Goal: Transaction & Acquisition: Purchase product/service

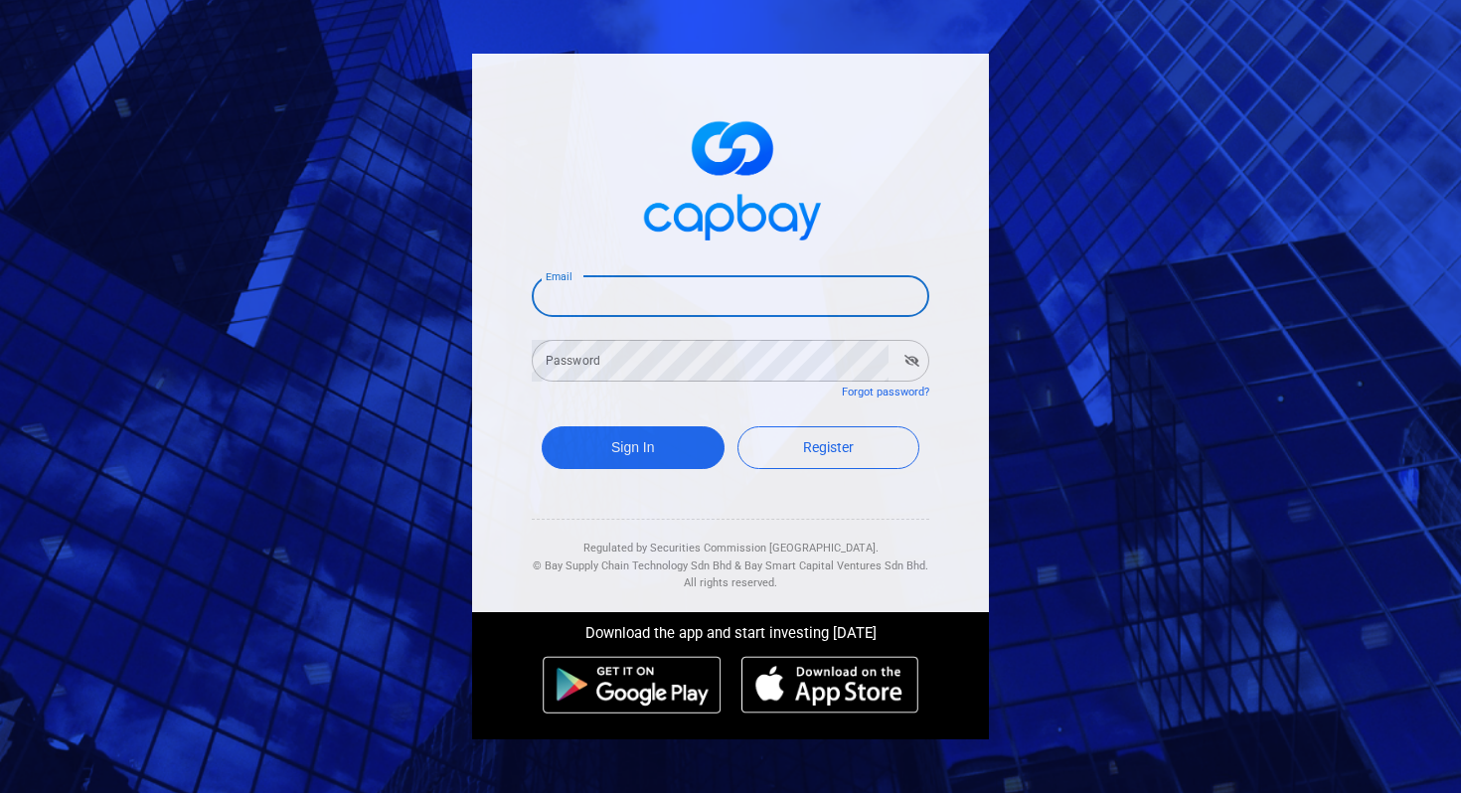
click at [623, 303] on input "Email" at bounding box center [731, 296] width 398 height 42
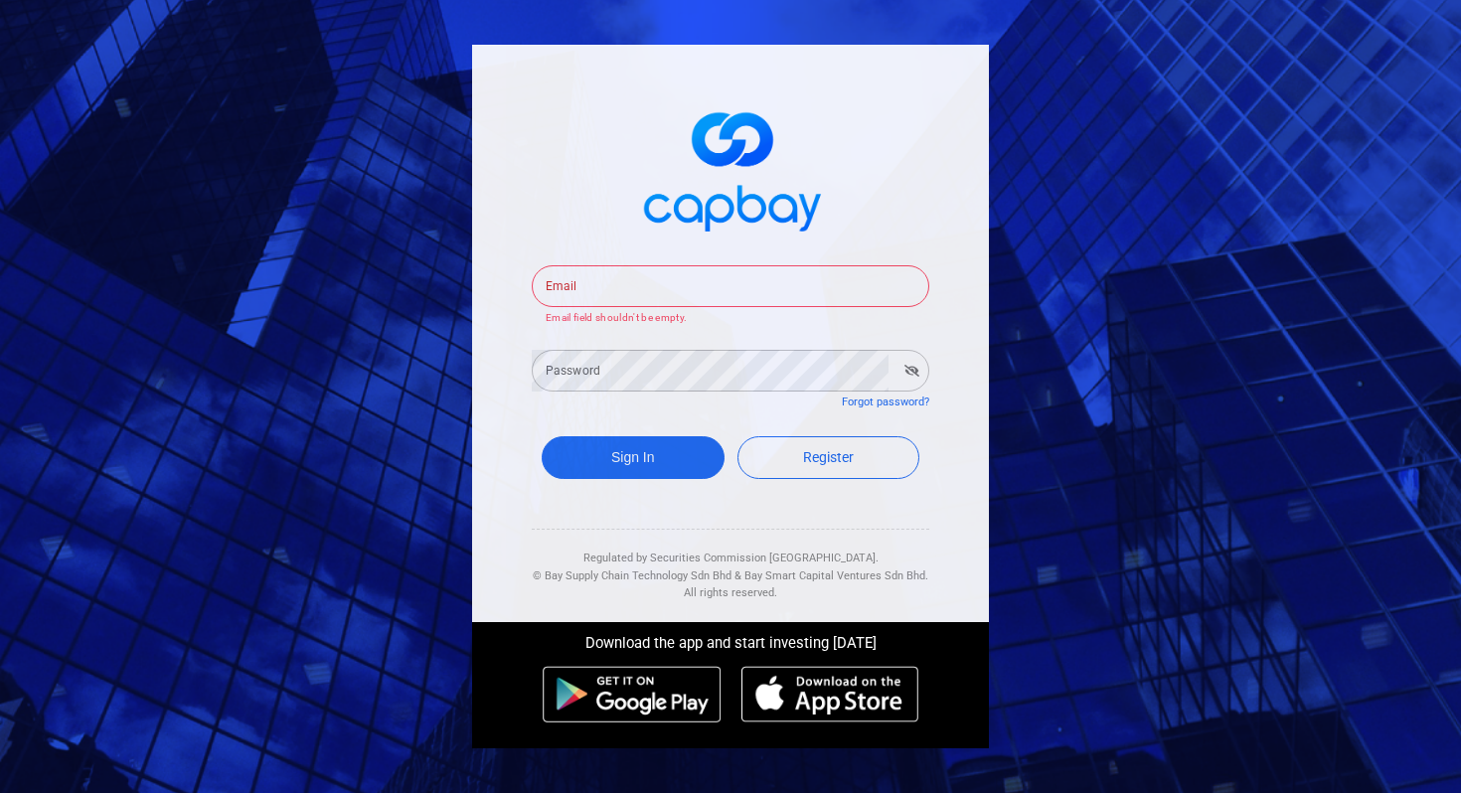
type input "[EMAIL_ADDRESS][DOMAIN_NAME]"
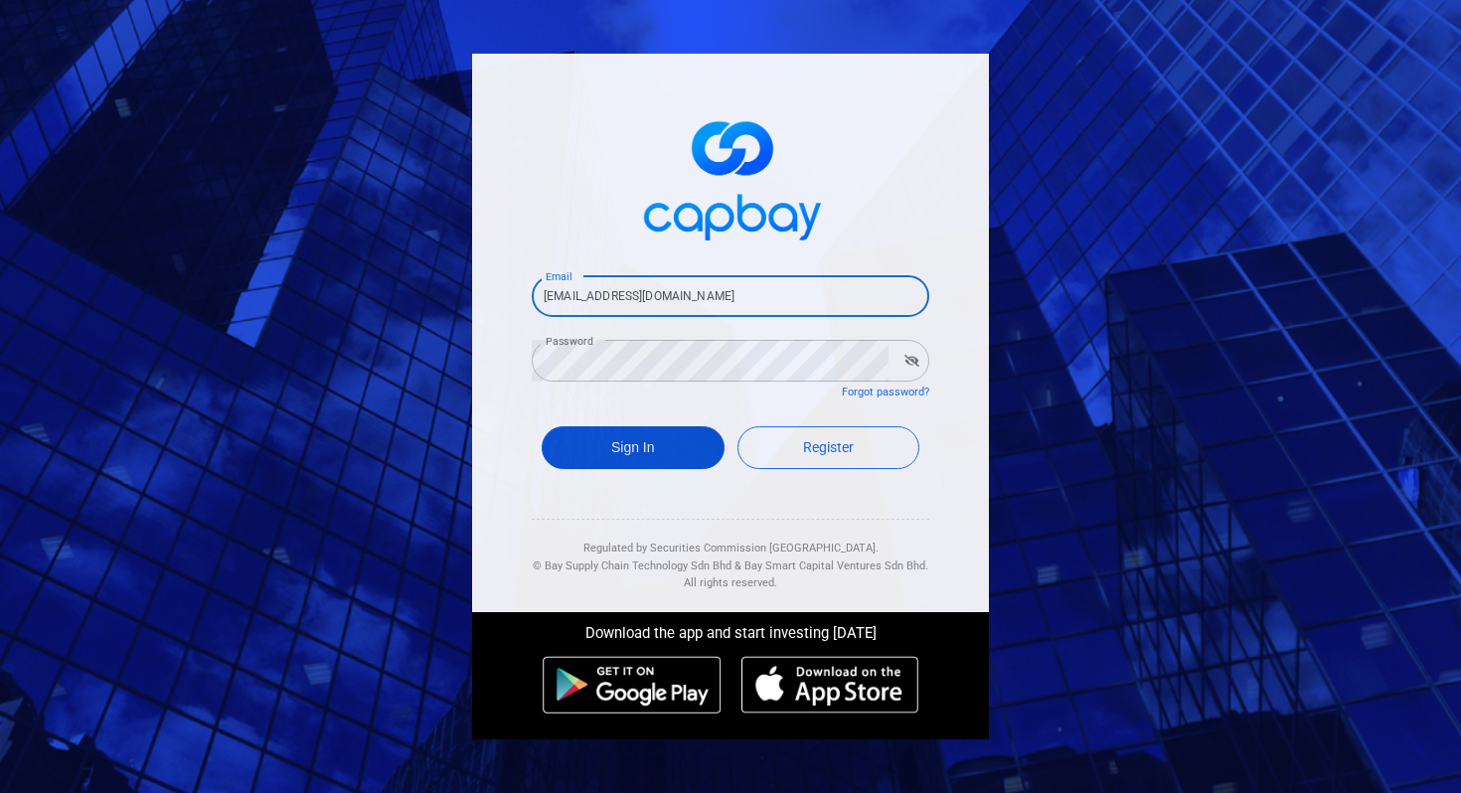
click at [629, 447] on button "Sign In" at bounding box center [633, 447] width 183 height 43
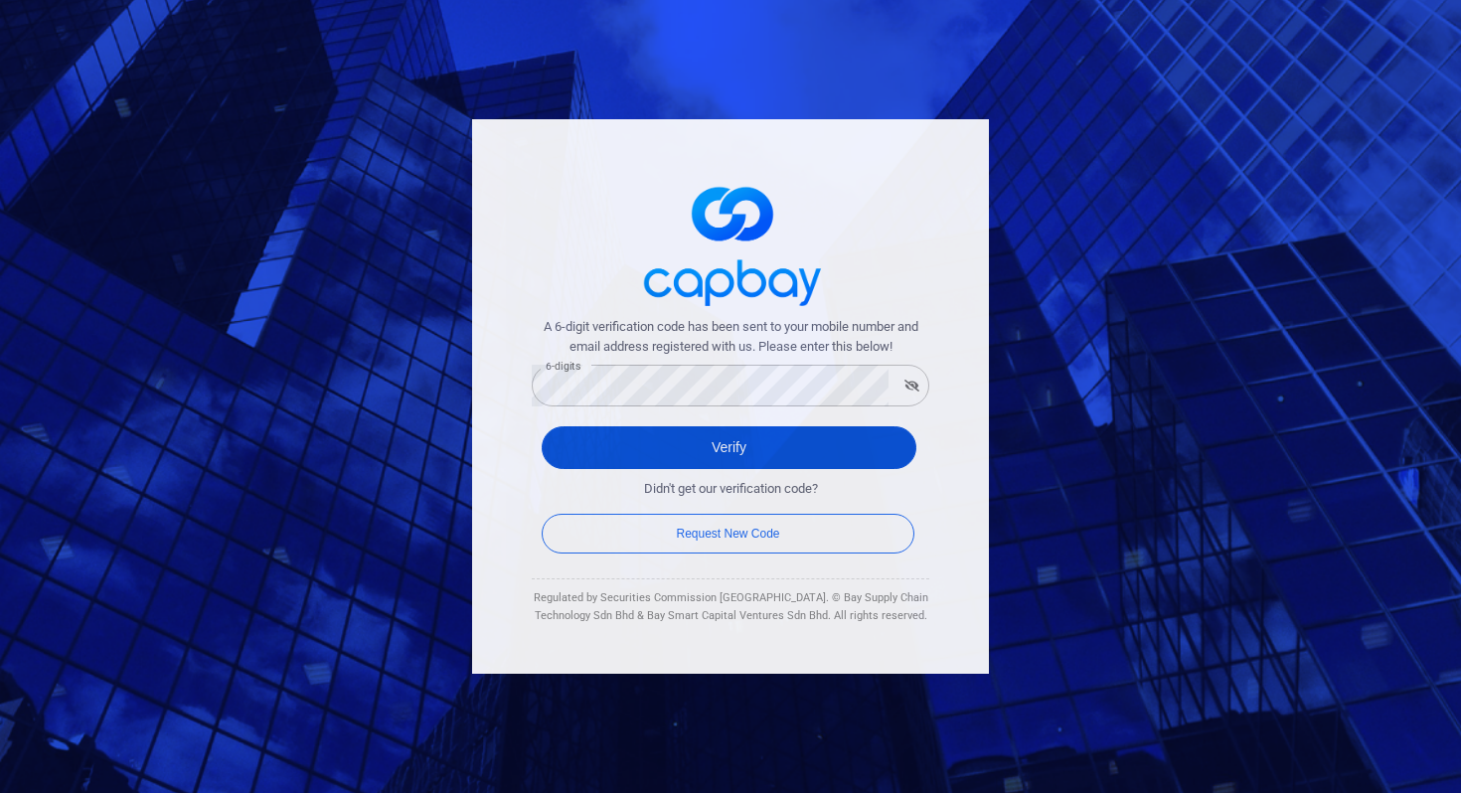
click at [887, 444] on button "Verify" at bounding box center [729, 447] width 375 height 43
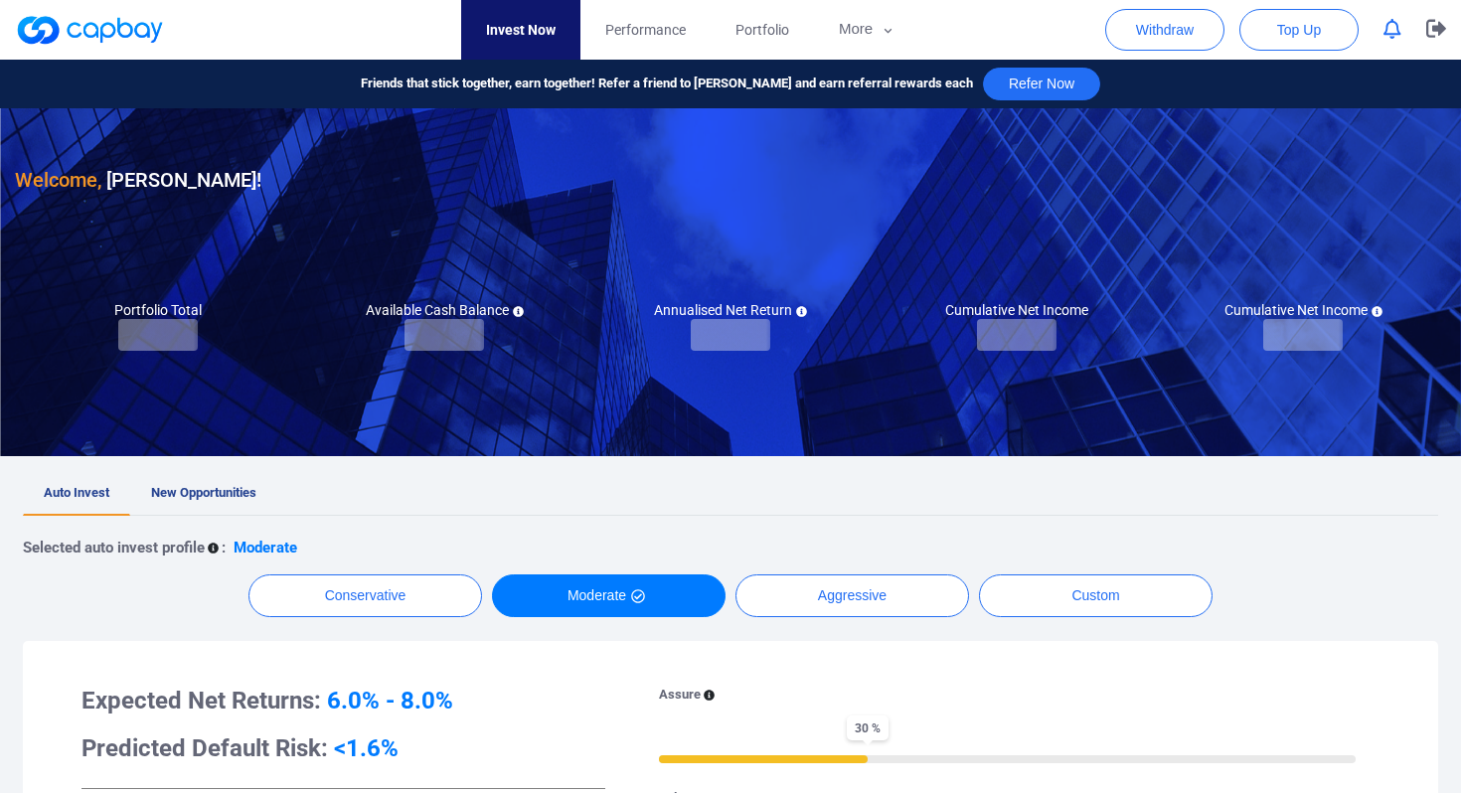
checkbox input "true"
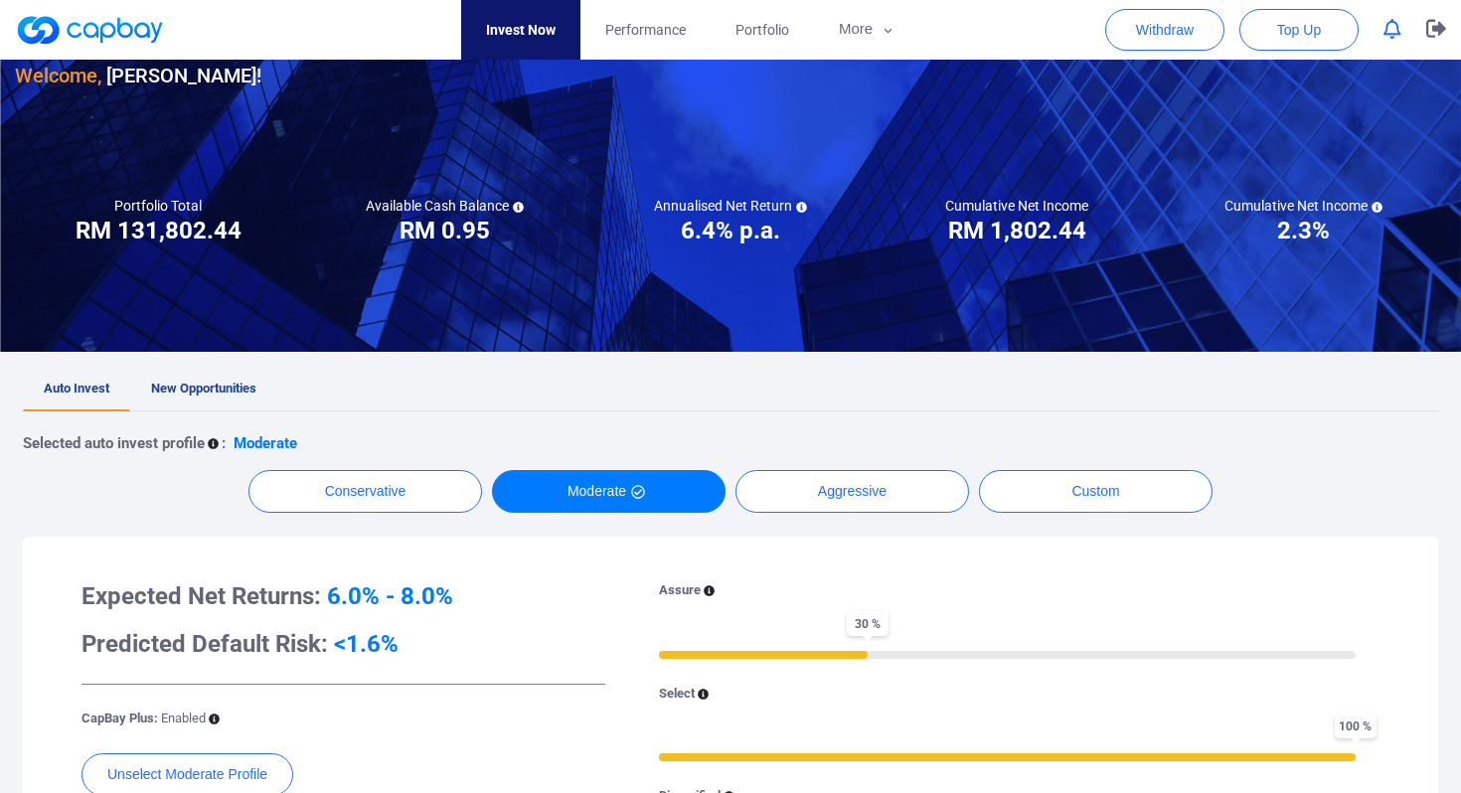
scroll to position [105, 0]
click at [204, 389] on span "New Opportunities" at bounding box center [203, 387] width 105 height 15
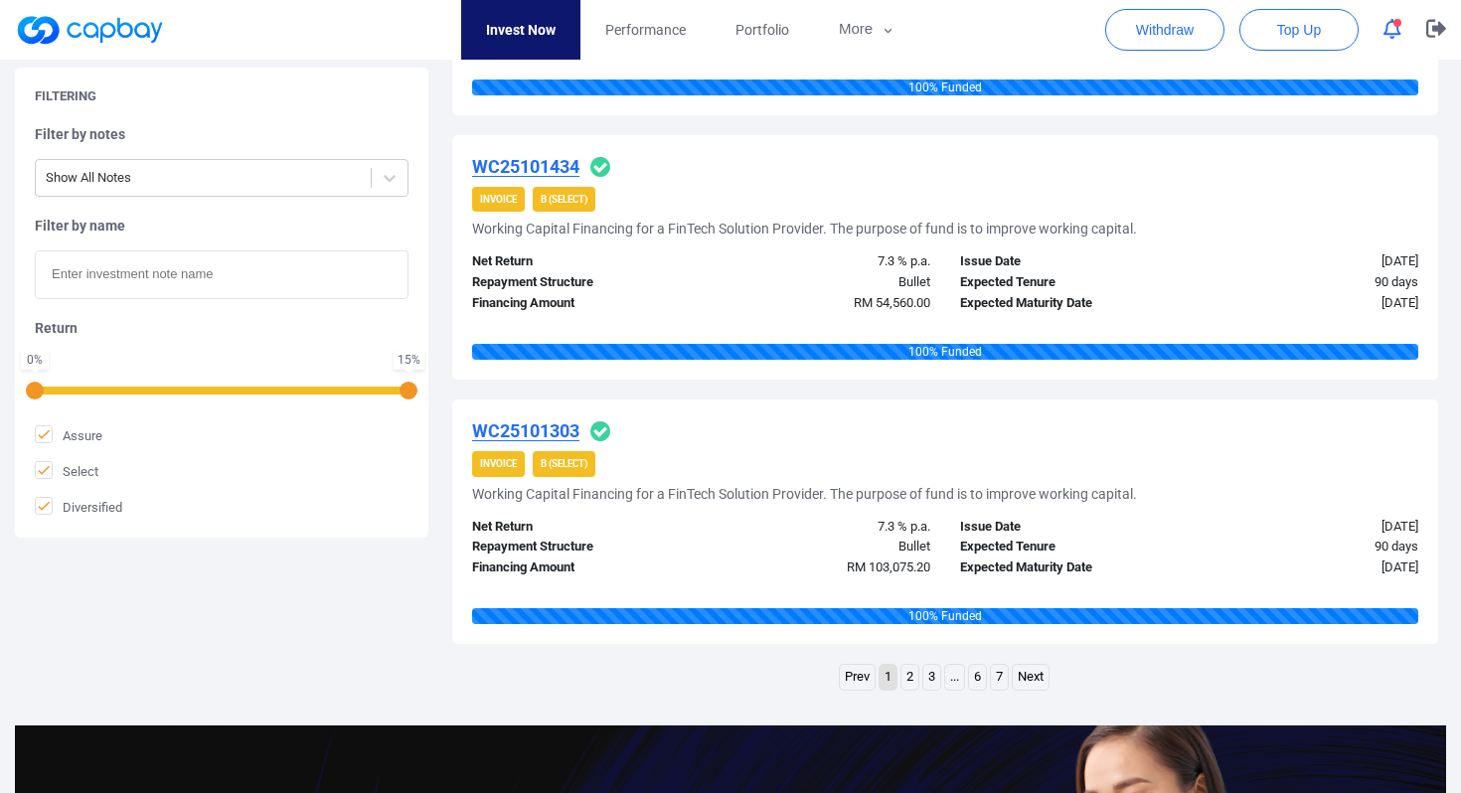
scroll to position [2486, 0]
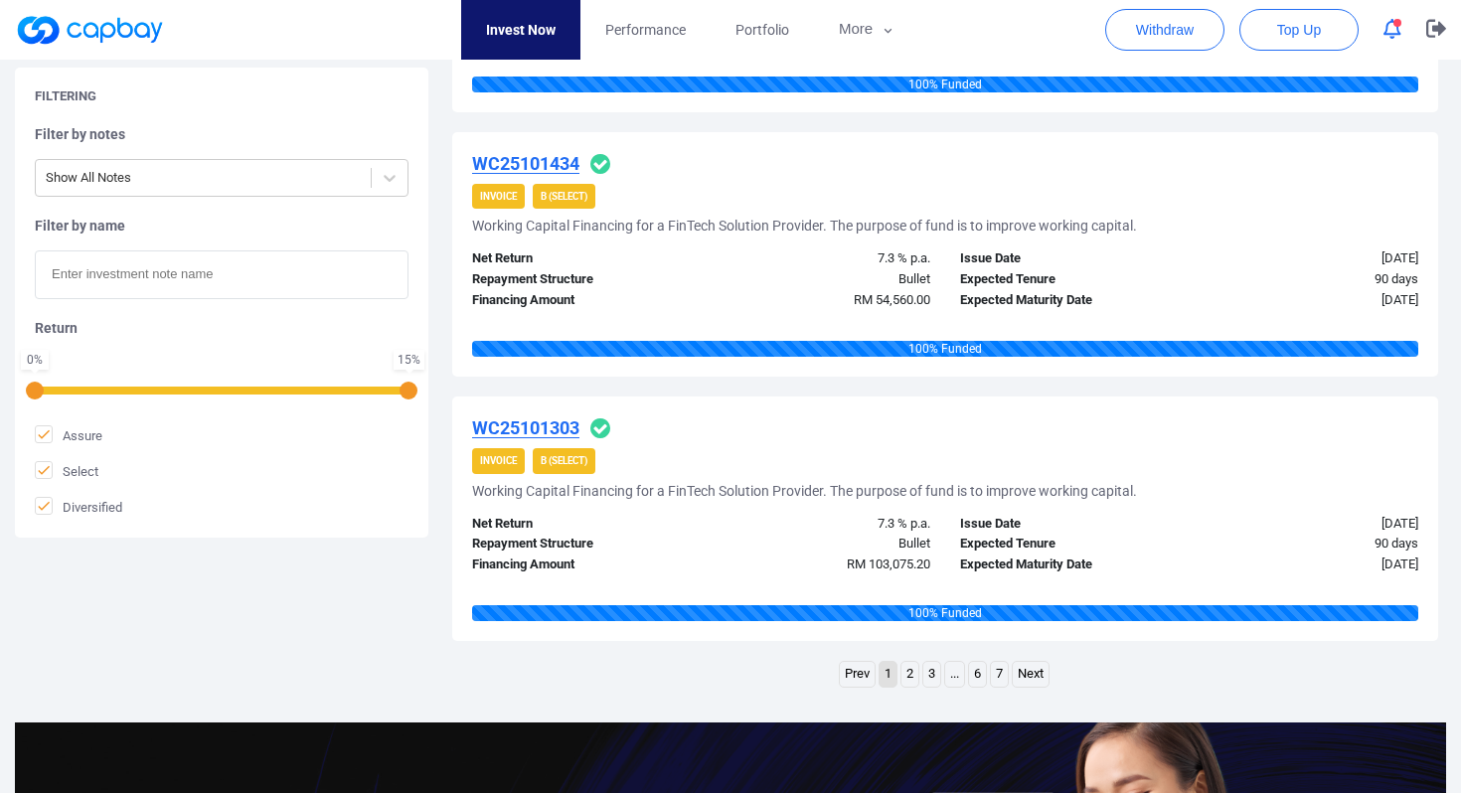
click at [911, 675] on link "2" at bounding box center [910, 674] width 17 height 25
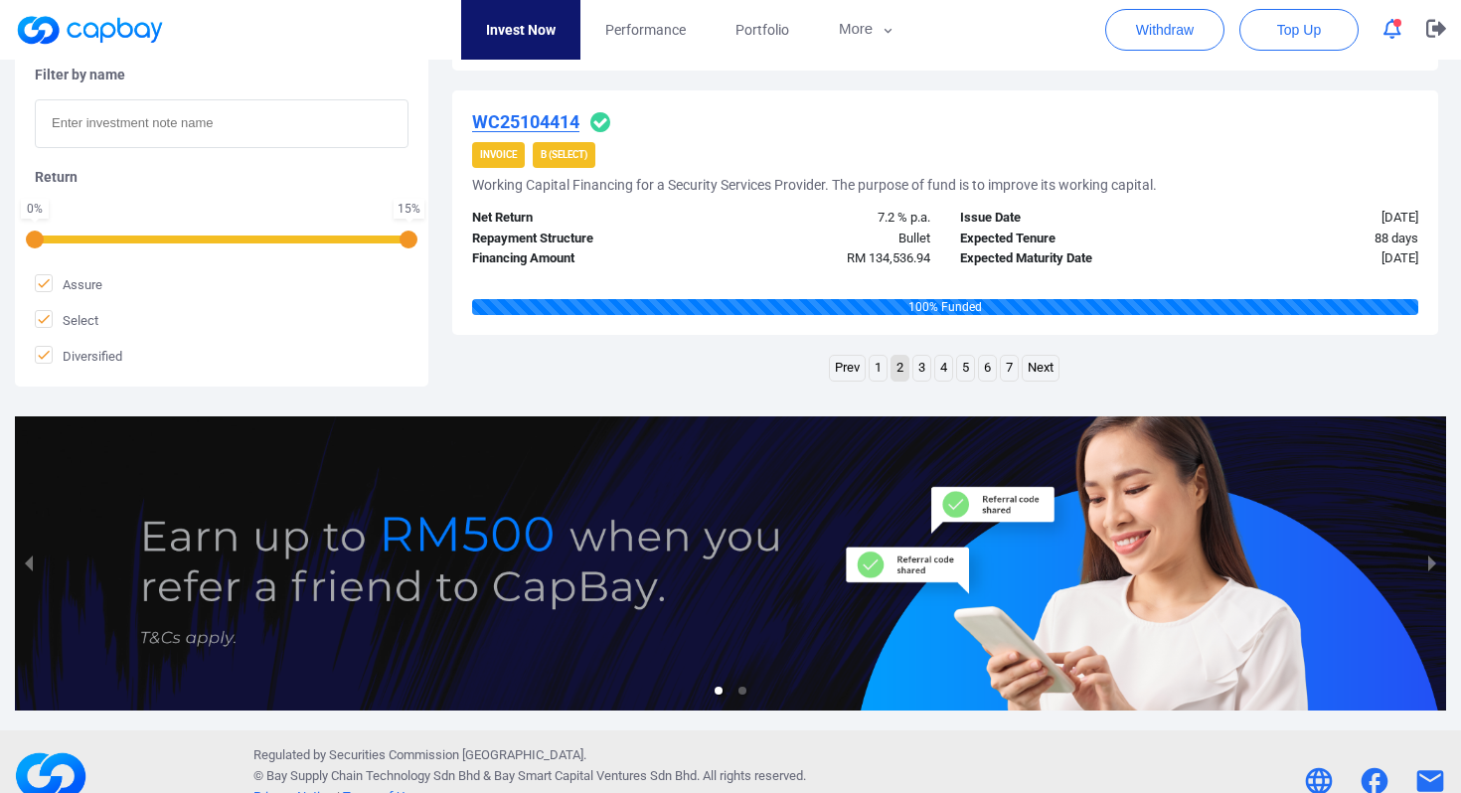
scroll to position [2800, 0]
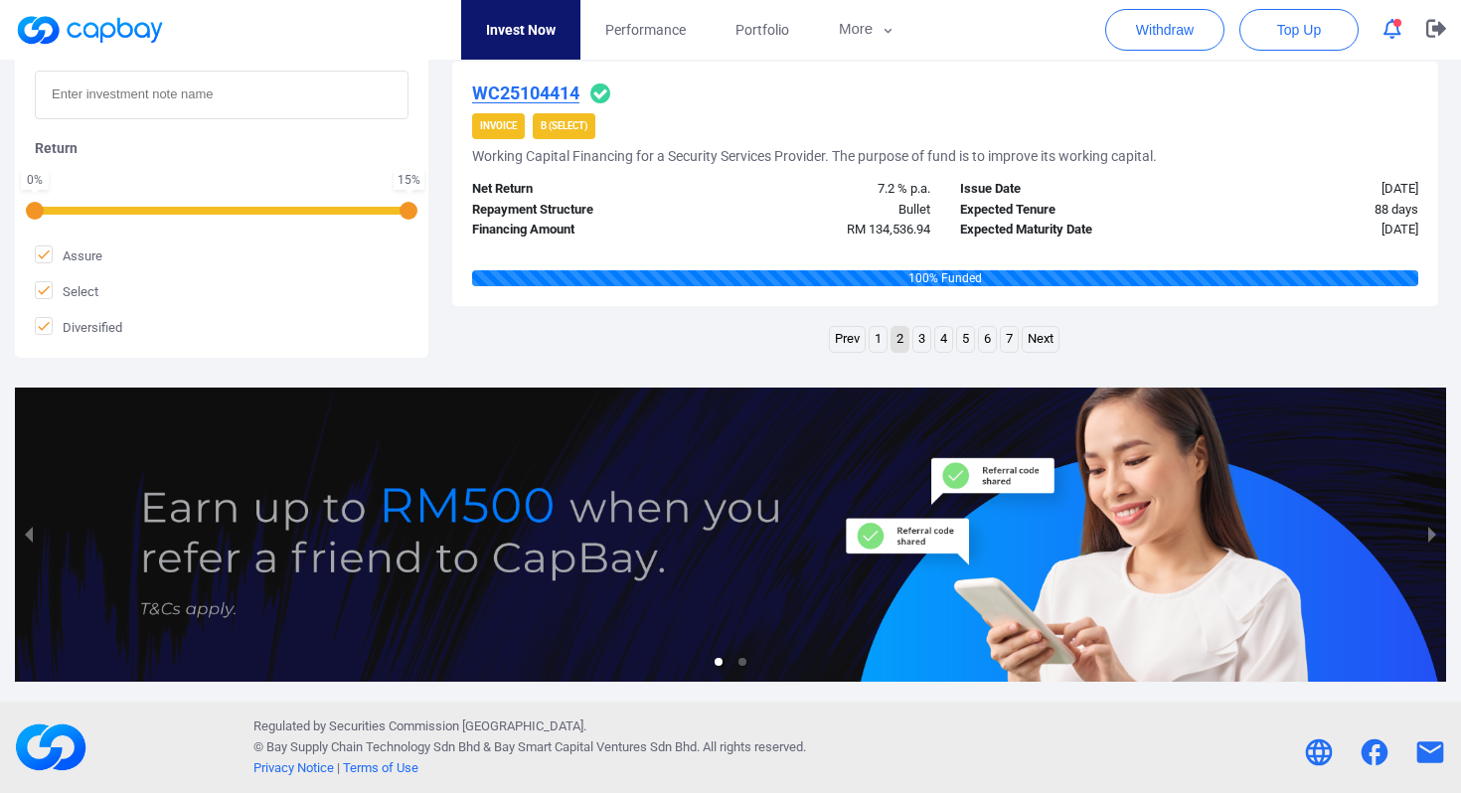
click at [922, 339] on link "3" at bounding box center [922, 339] width 17 height 25
click at [942, 336] on link "4" at bounding box center [943, 339] width 17 height 25
click at [970, 336] on link "5" at bounding box center [965, 339] width 17 height 25
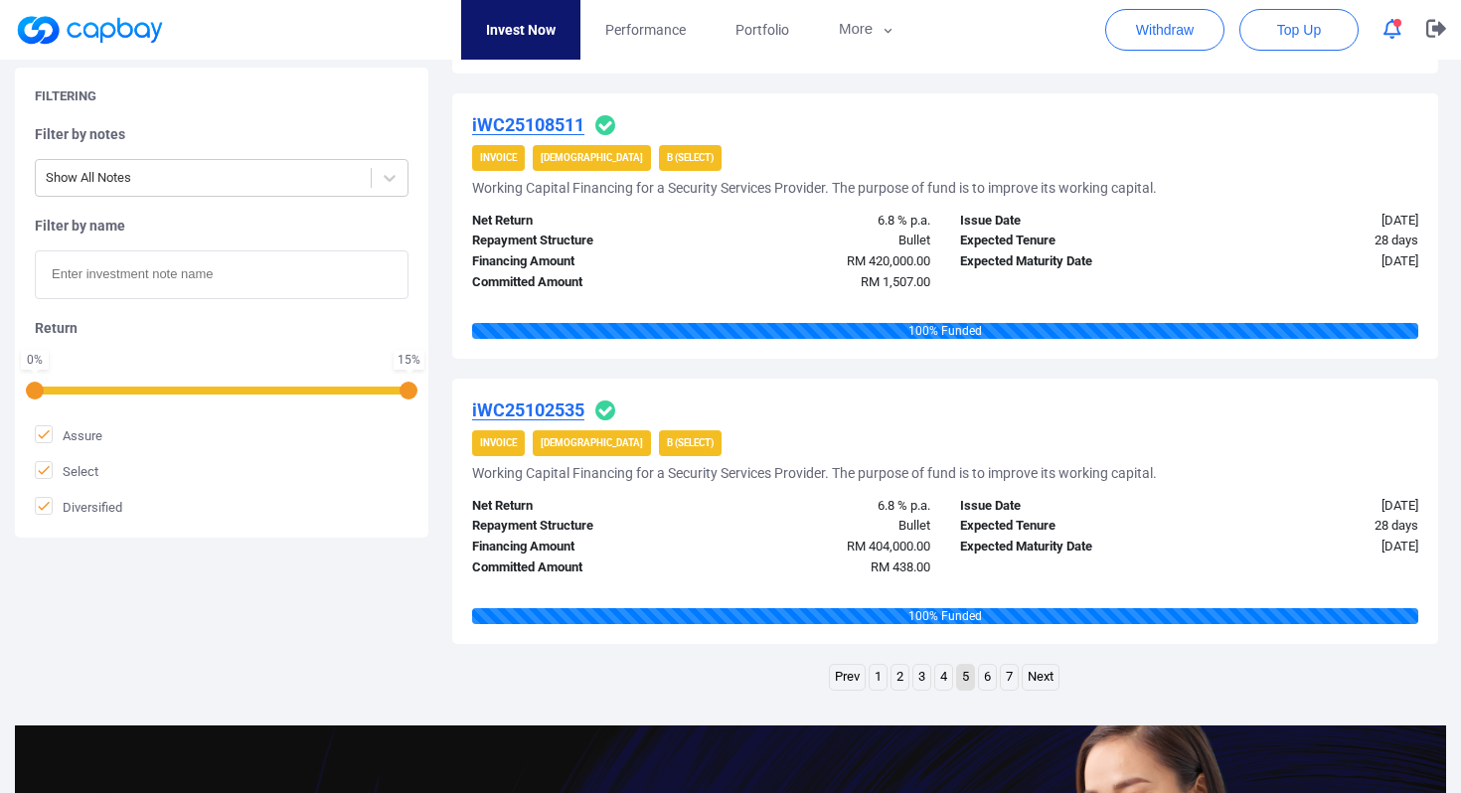
scroll to position [2532, 0]
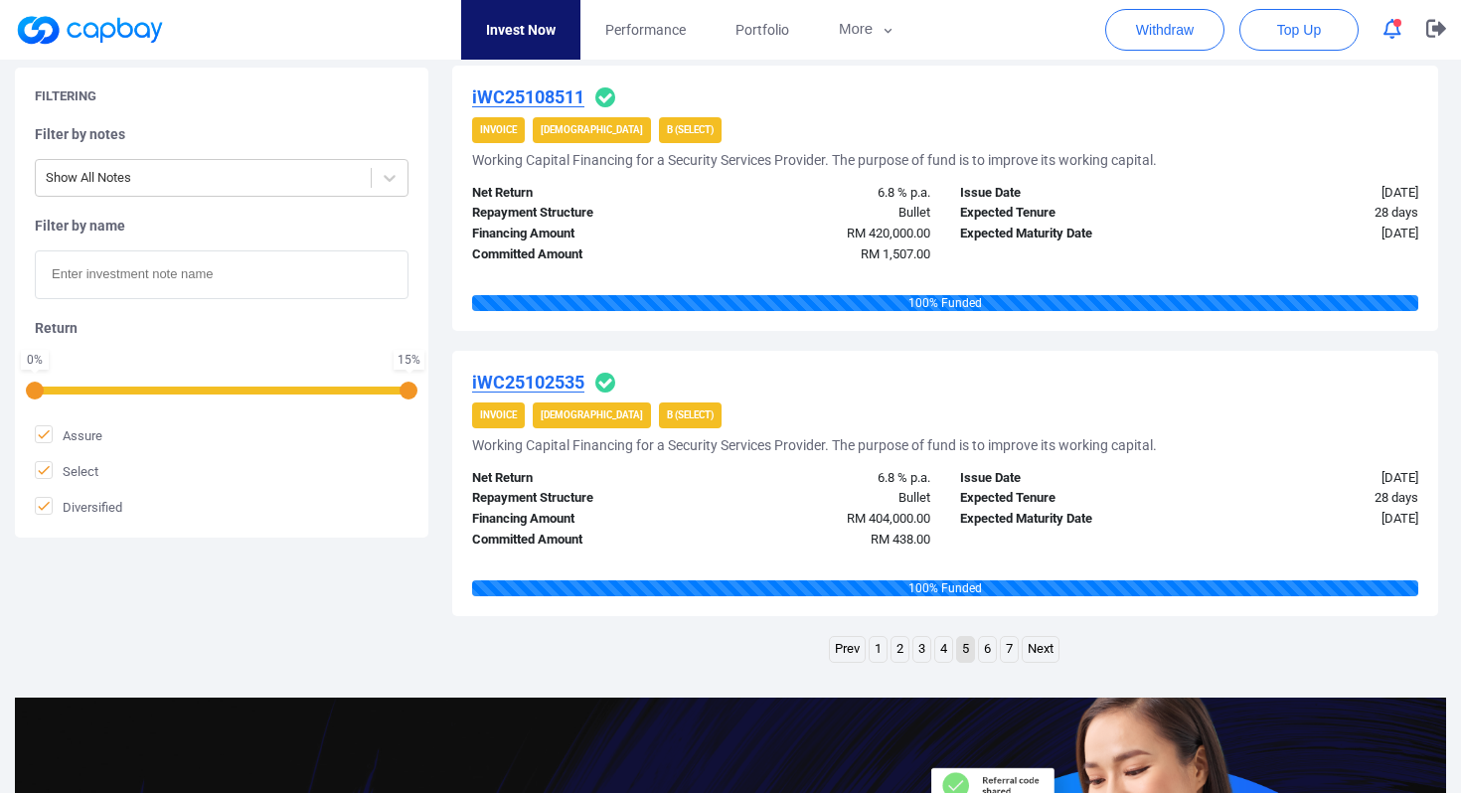
click at [985, 647] on link "6" at bounding box center [987, 649] width 17 height 25
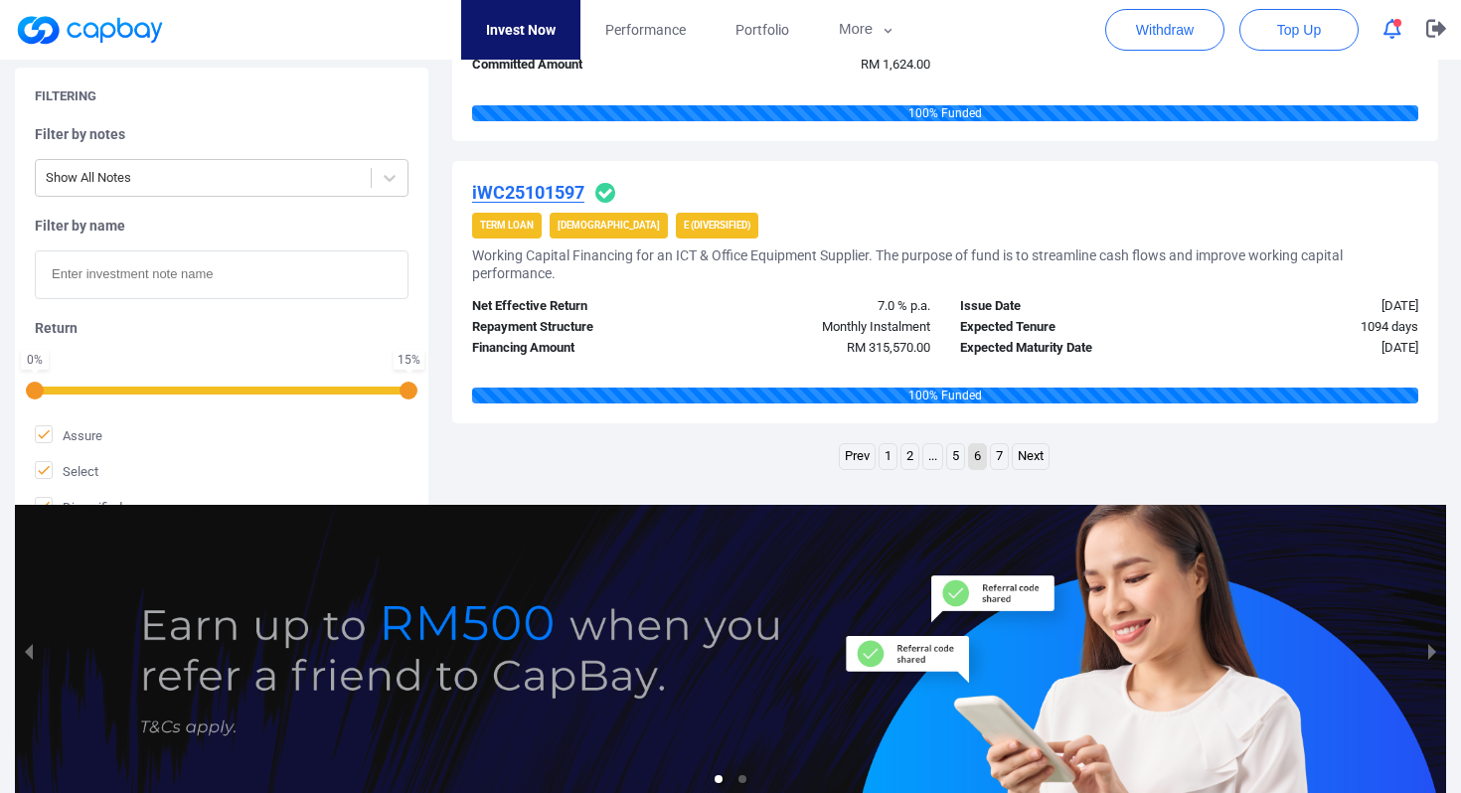
scroll to position [2901, 0]
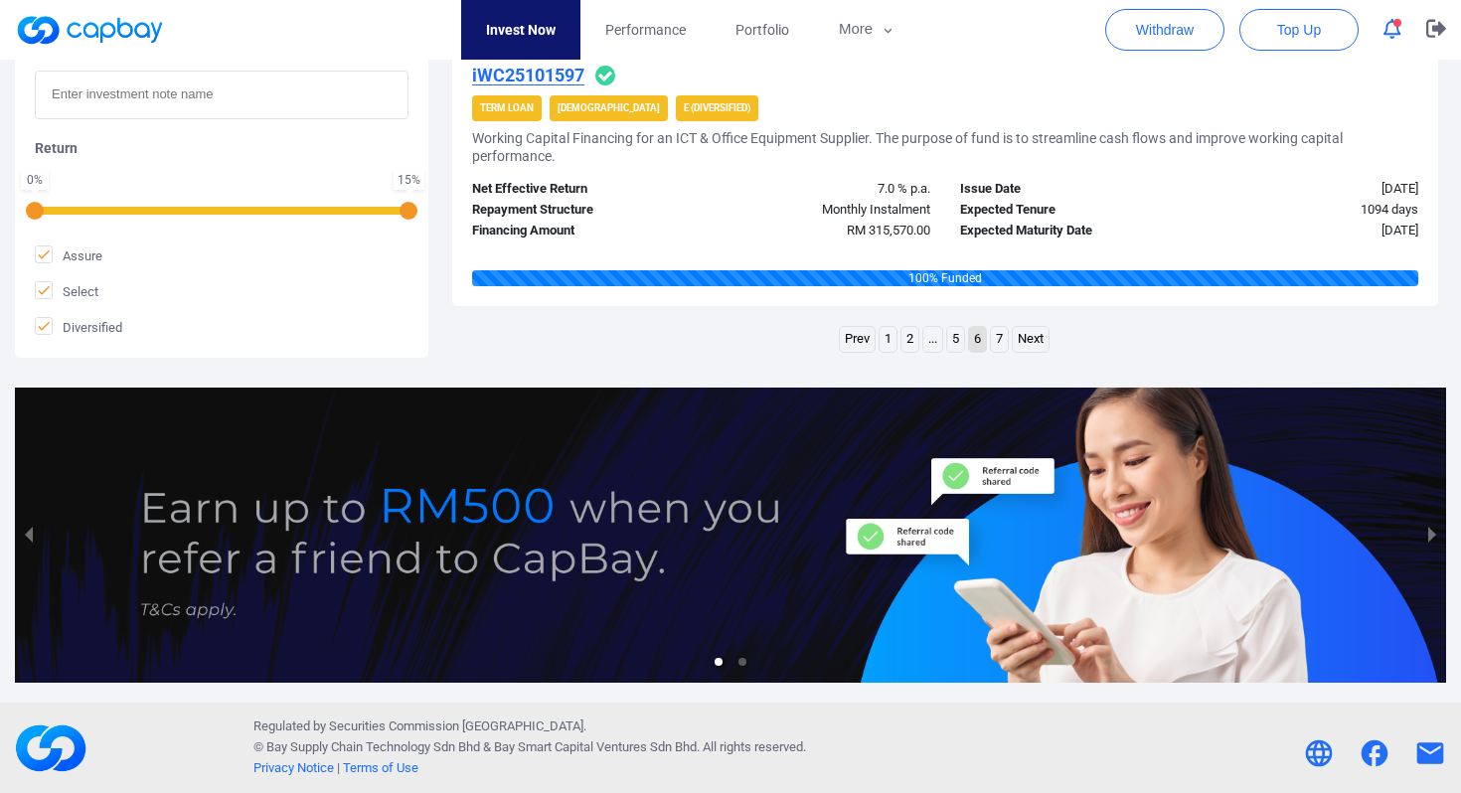
click at [1002, 338] on link "7" at bounding box center [999, 339] width 17 height 25
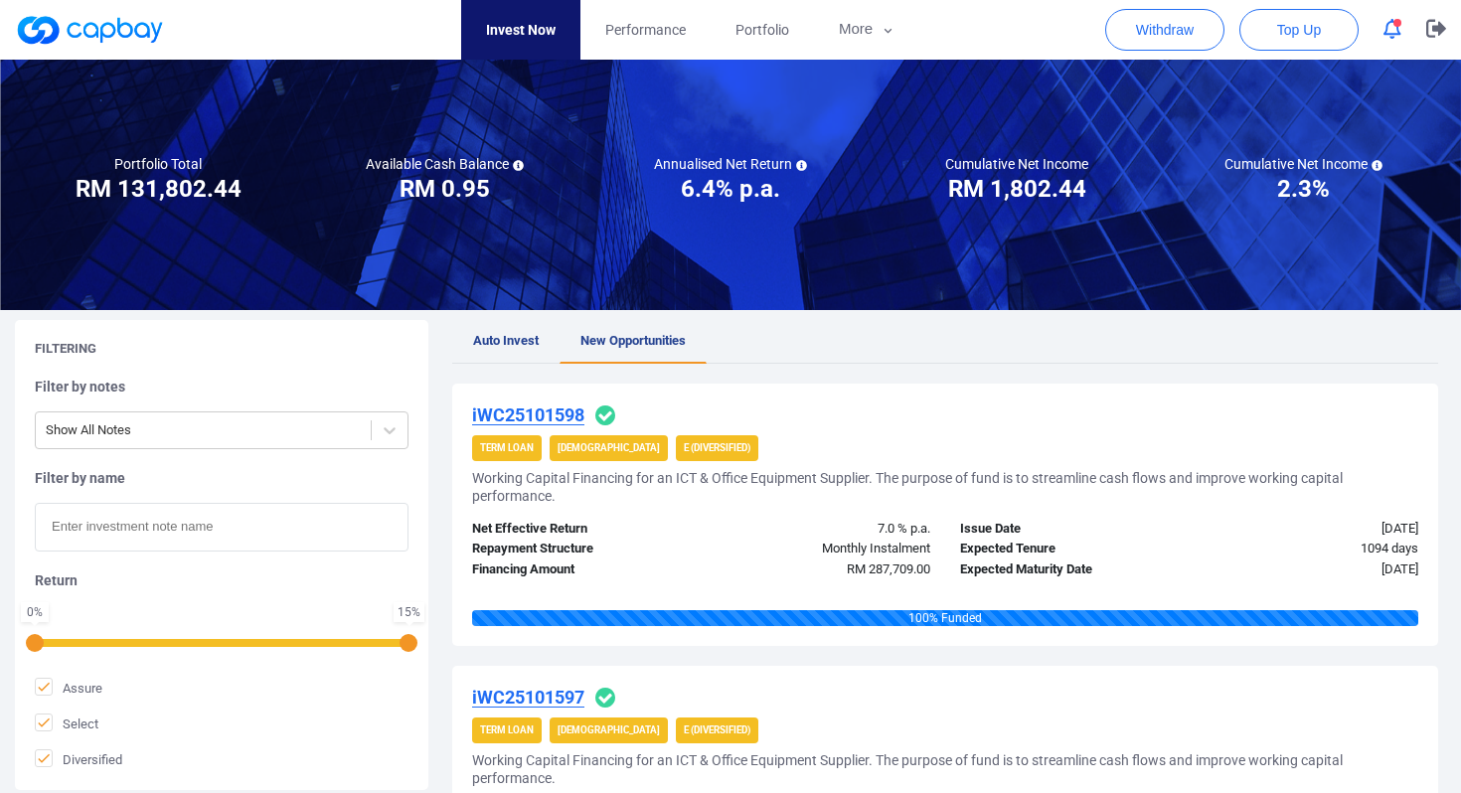
scroll to position [0, 0]
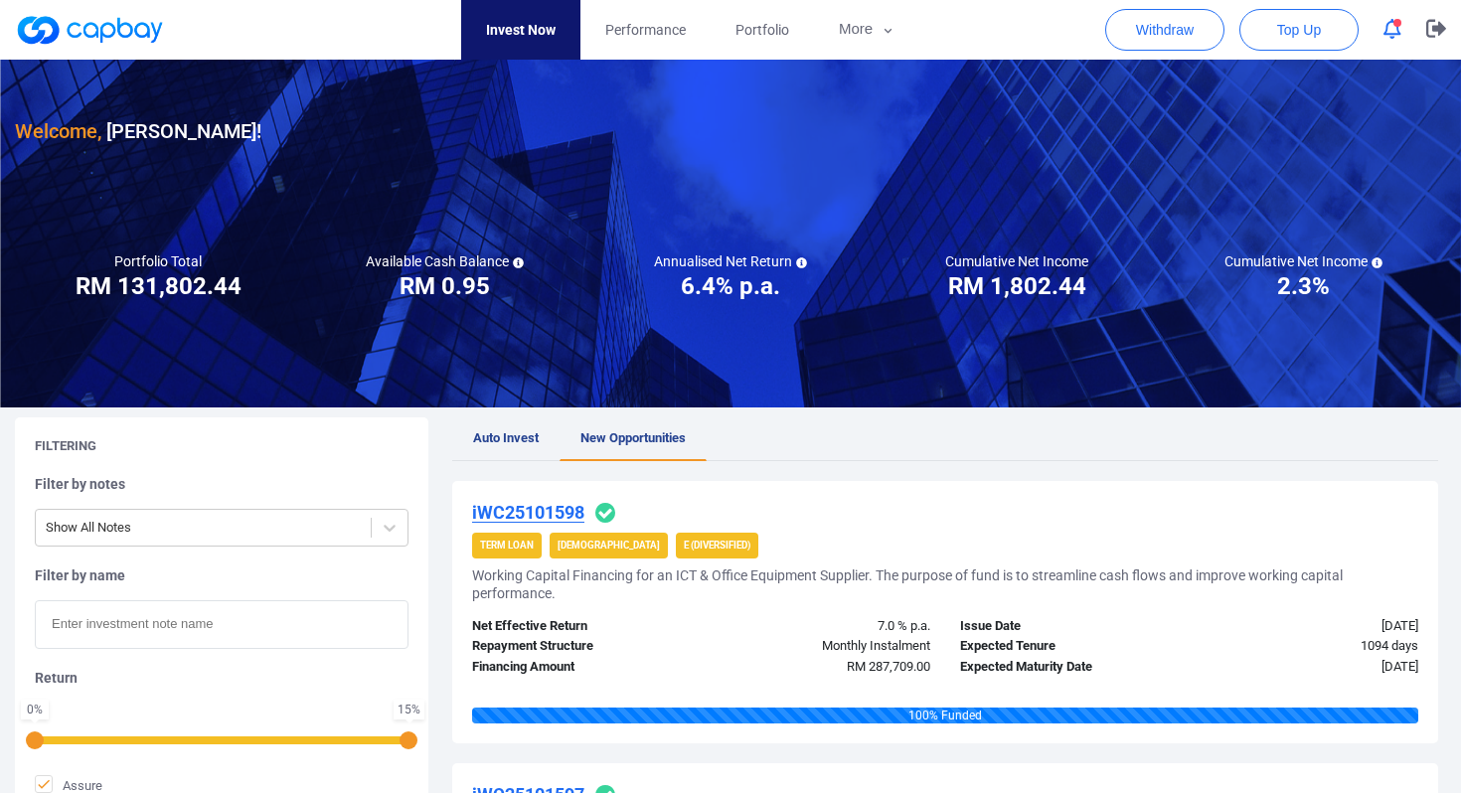
click at [506, 21] on link "Invest Now" at bounding box center [520, 30] width 119 height 60
